Goal: Task Accomplishment & Management: Complete application form

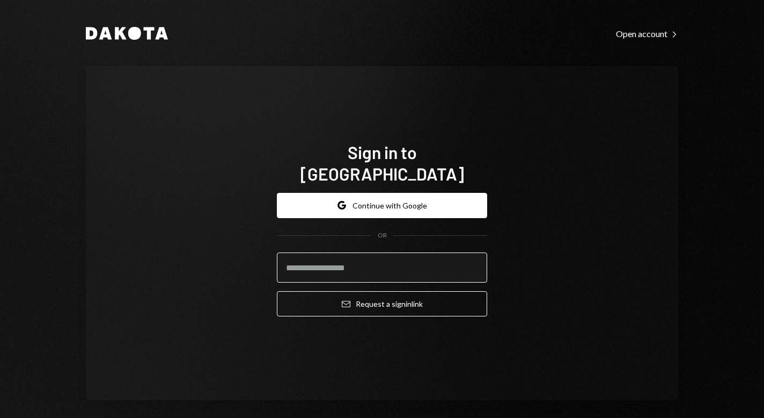
click at [353, 264] on input "email" at bounding box center [382, 267] width 210 height 30
click at [349, 258] on input "email" at bounding box center [382, 267] width 210 height 30
type input "**********"
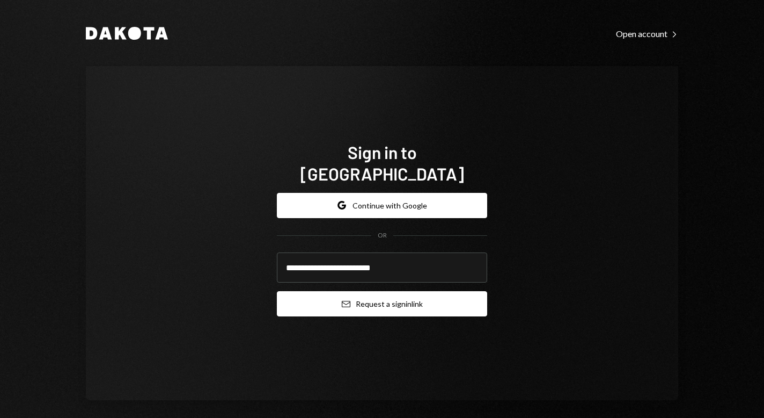
click at [387, 293] on button "Email Request a sign in link" at bounding box center [382, 303] width 210 height 25
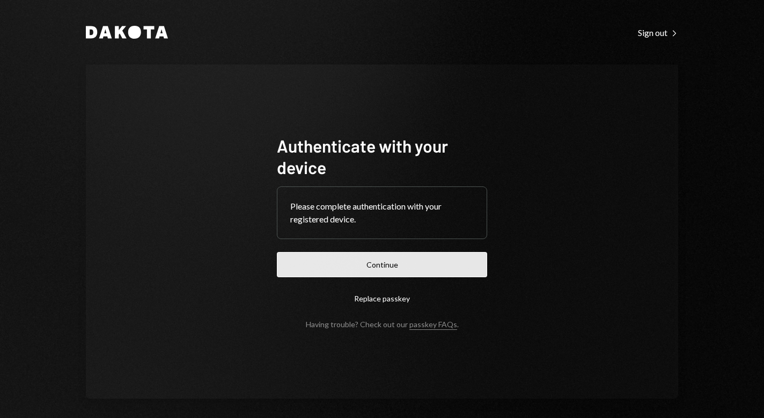
click at [378, 266] on button "Continue" at bounding box center [382, 264] width 210 height 25
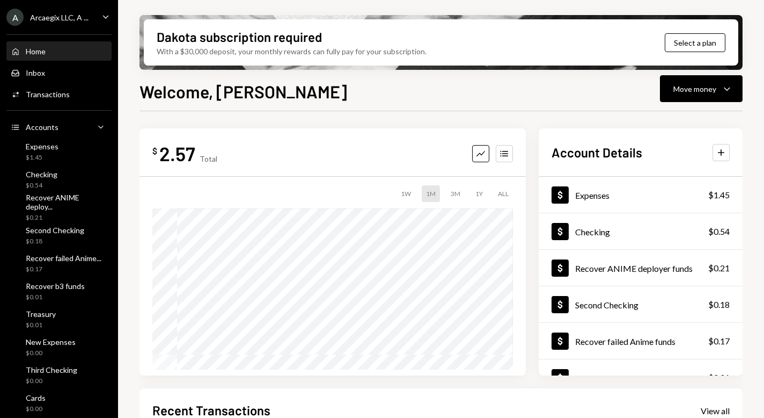
click at [102, 15] on icon "Caret Down" at bounding box center [106, 17] width 12 height 12
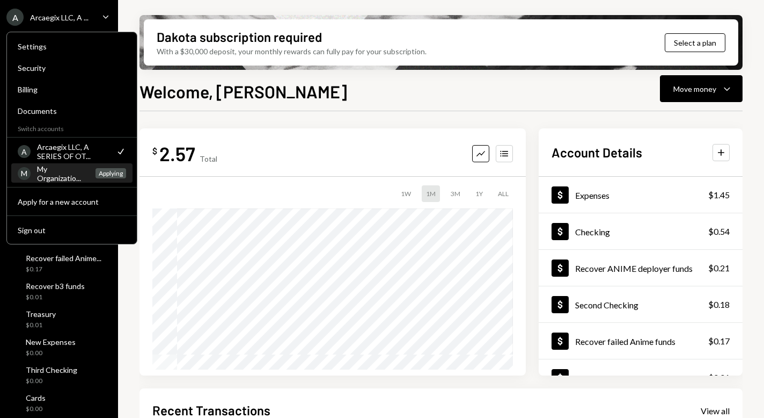
click at [61, 171] on div "My Organizatio..." at bounding box center [63, 173] width 52 height 18
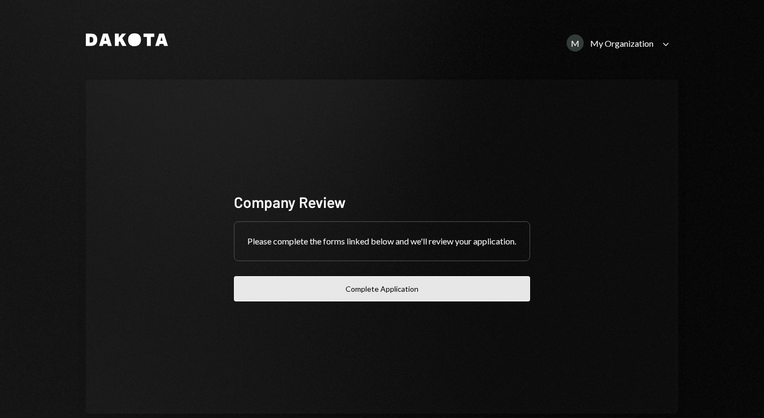
click at [382, 294] on button "Complete Application" at bounding box center [382, 288] width 296 height 25
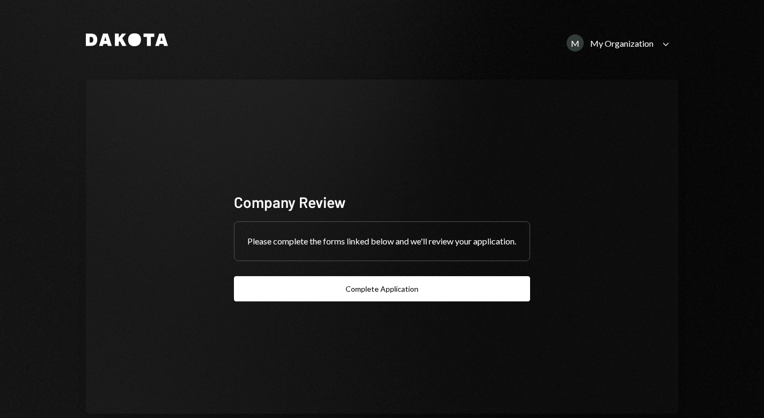
click at [660, 44] on icon "Caret Down" at bounding box center [666, 44] width 12 height 12
click at [666, 48] on icon "Caret Down" at bounding box center [666, 44] width 12 height 12
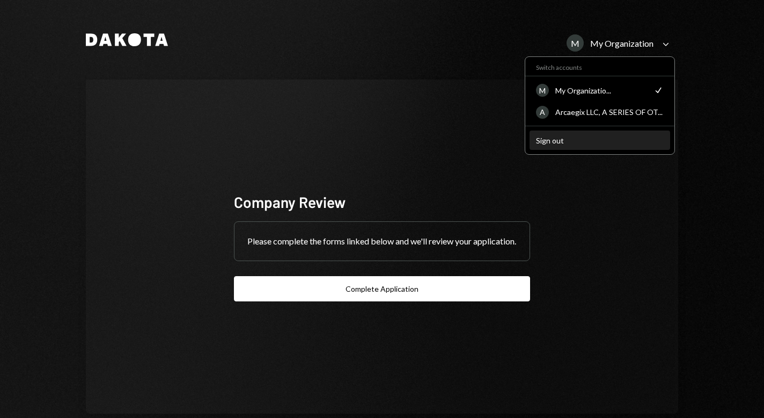
click at [557, 136] on div "Sign out" at bounding box center [600, 140] width 128 height 9
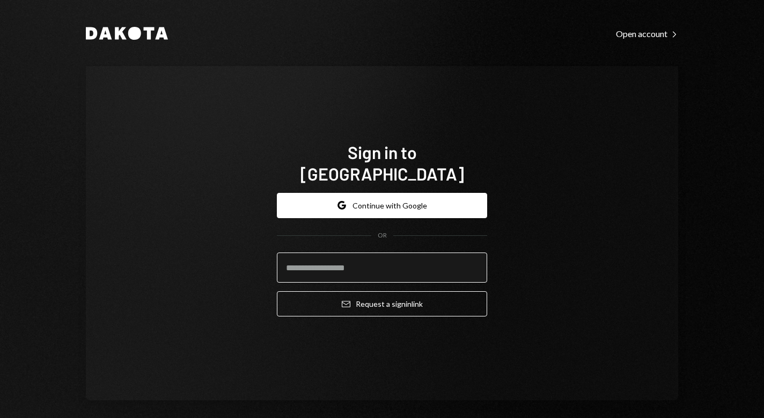
click at [344, 252] on input "email" at bounding box center [382, 267] width 210 height 30
click at [356, 261] on input "email" at bounding box center [382, 267] width 210 height 30
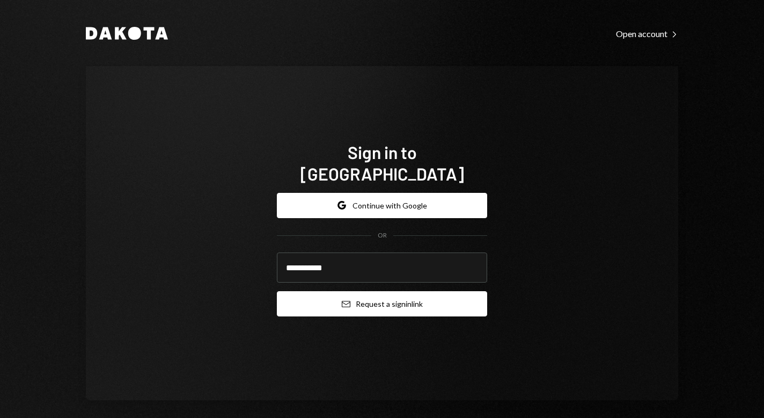
type input "**********"
click at [385, 291] on button "Email Request a sign in link" at bounding box center [382, 303] width 210 height 25
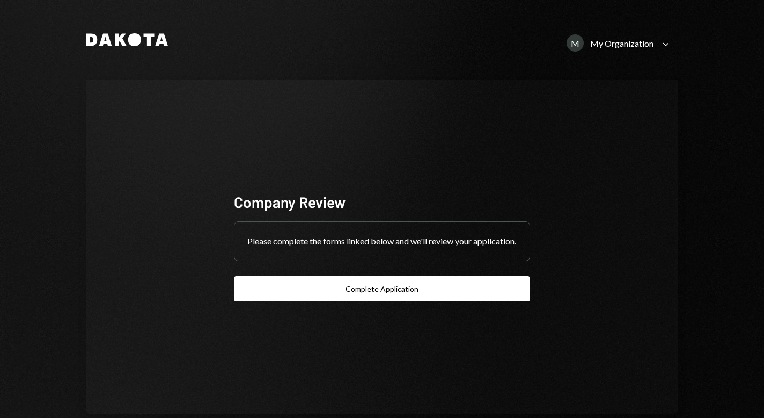
click at [665, 51] on div "Caret Down" at bounding box center [666, 44] width 12 height 13
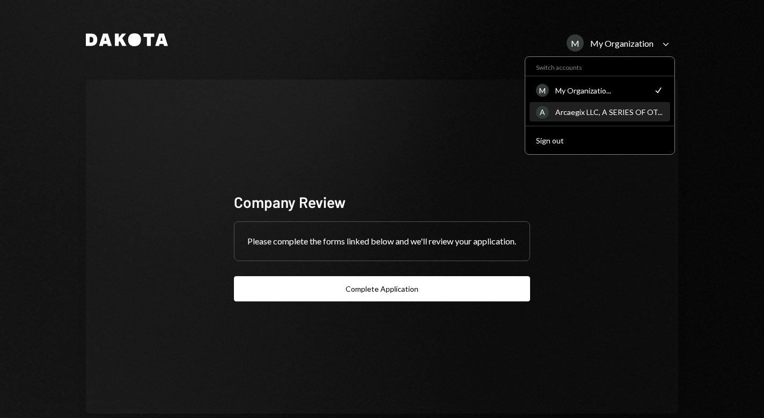
click at [594, 114] on div "Arcaegix LLC, A SERIES OF OT..." at bounding box center [610, 111] width 108 height 9
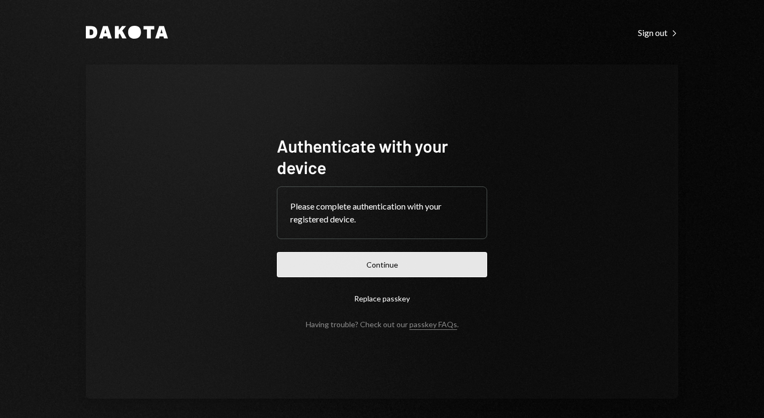
click at [383, 265] on button "Continue" at bounding box center [382, 264] width 210 height 25
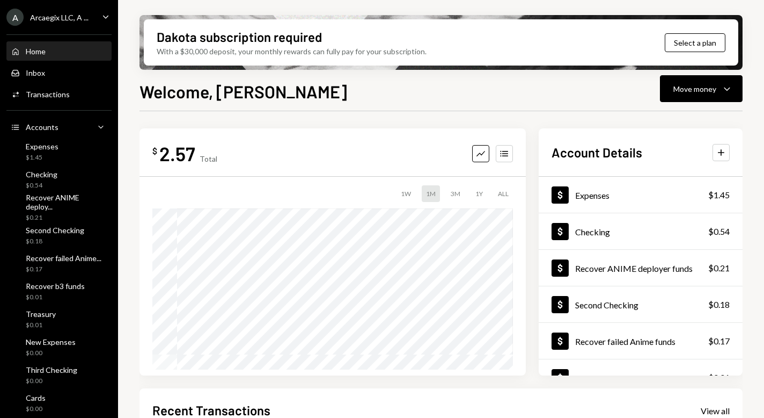
click at [100, 19] on icon "Caret Down" at bounding box center [106, 17] width 12 height 12
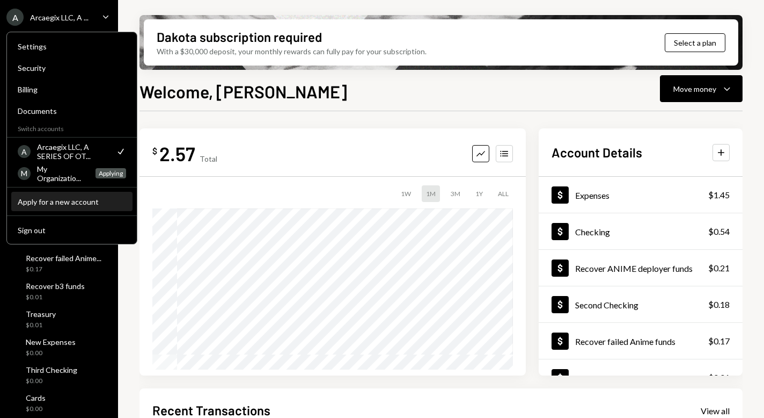
click at [64, 202] on div "Apply for a new account" at bounding box center [72, 201] width 108 height 9
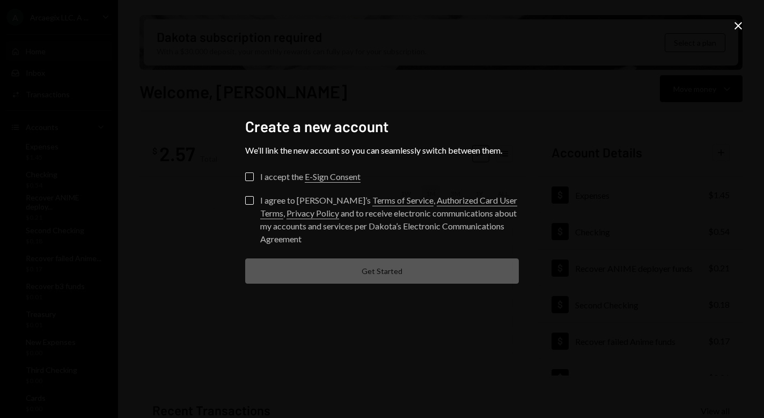
click at [247, 174] on button "I accept the E-Sign Consent" at bounding box center [249, 176] width 9 height 9
click at [250, 201] on button "I agree to Dakota’s Terms of Service , Authorized Card User Terms , Privacy Pol…" at bounding box center [249, 200] width 9 height 9
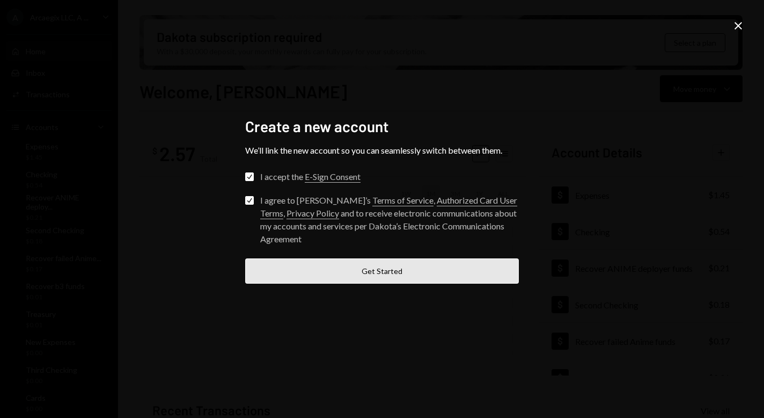
click at [371, 275] on button "Get Started" at bounding box center [382, 270] width 274 height 25
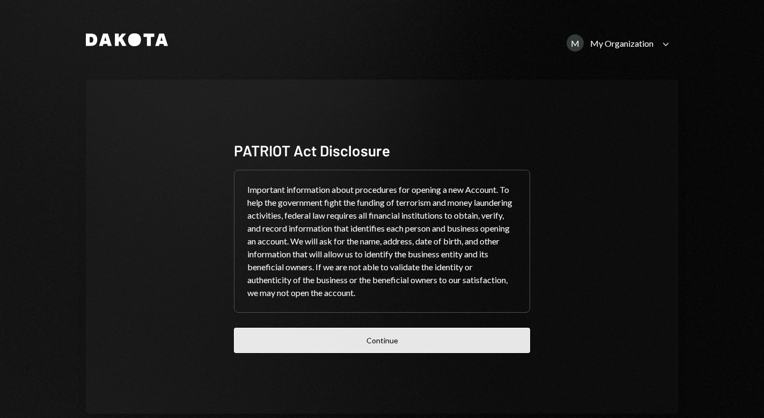
click at [378, 341] on button "Continue" at bounding box center [382, 339] width 296 height 25
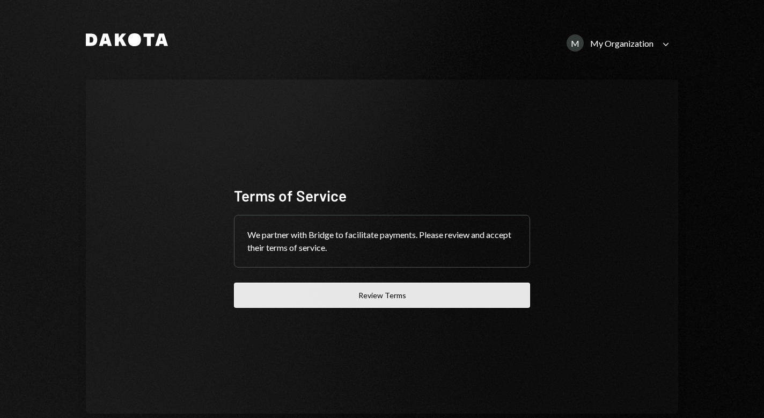
click at [378, 290] on button "Review Terms" at bounding box center [382, 294] width 296 height 25
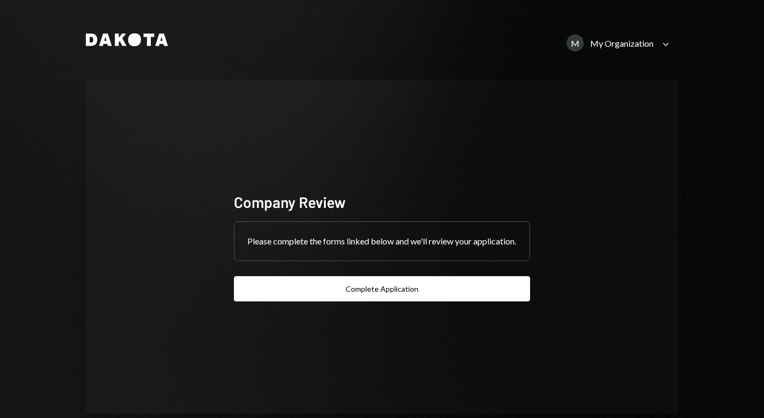
drag, startPoint x: 375, startPoint y: 296, endPoint x: 375, endPoint y: 255, distance: 40.8
click at [375, 255] on div "Company Review Please complete the forms linked below and we'll review your app…" at bounding box center [382, 247] width 296 height 110
click at [660, 43] on icon "Caret Down" at bounding box center [666, 44] width 12 height 12
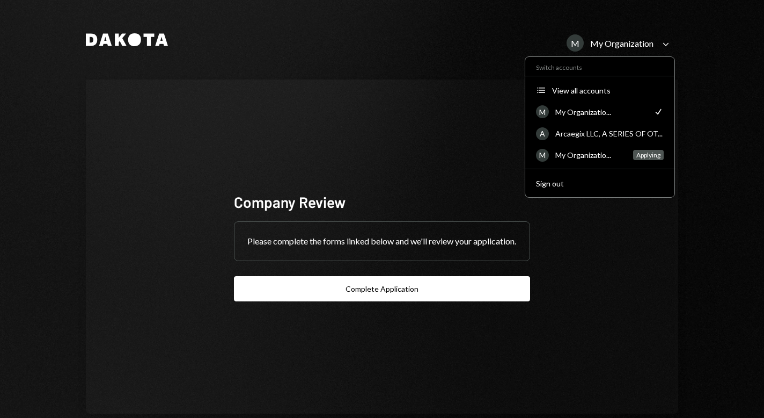
click at [423, 192] on div "Company Review" at bounding box center [382, 202] width 296 height 21
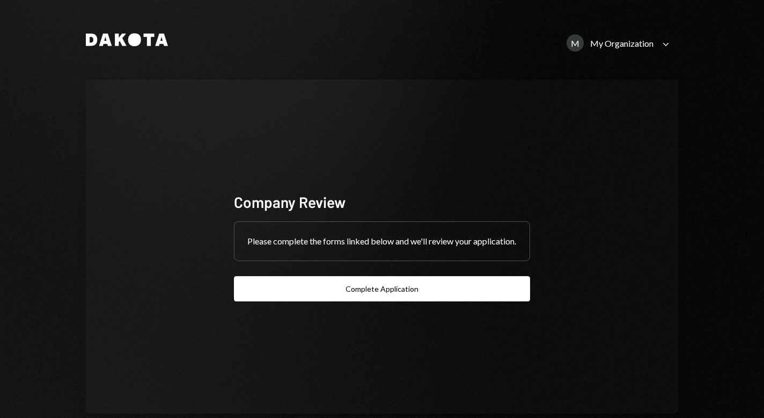
click at [633, 51] on div "M My Organization" at bounding box center [610, 42] width 87 height 17
click at [424, 129] on div "Company Review Please complete the forms linked below and we'll review your app…" at bounding box center [382, 246] width 593 height 334
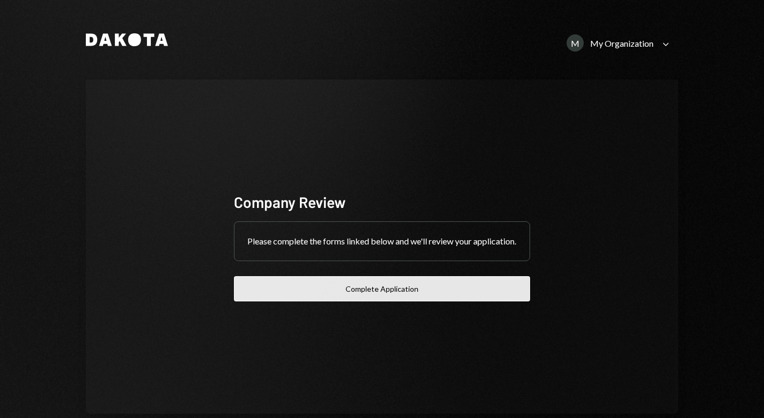
click at [378, 294] on button "Complete Application" at bounding box center [382, 288] width 296 height 25
